Goal: Task Accomplishment & Management: Use online tool/utility

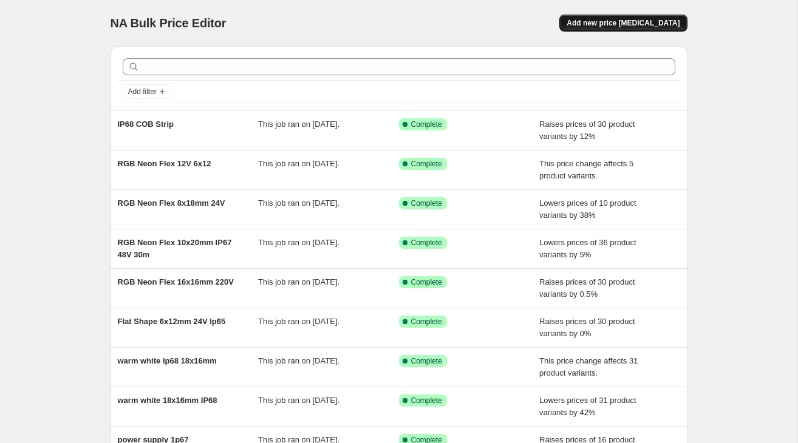
click at [613, 31] on button "Add new price [MEDICAL_DATA]" at bounding box center [623, 23] width 128 height 17
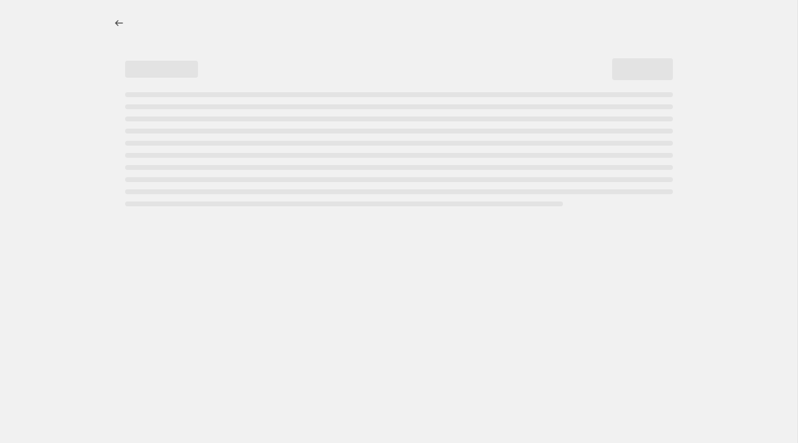
select select "percentage"
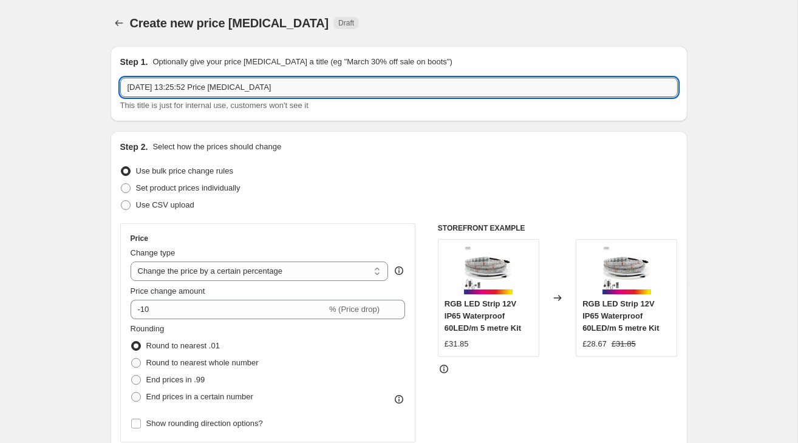
click at [192, 91] on input "[DATE] 13:25:52 Price [MEDICAL_DATA]" at bounding box center [398, 87] width 557 height 19
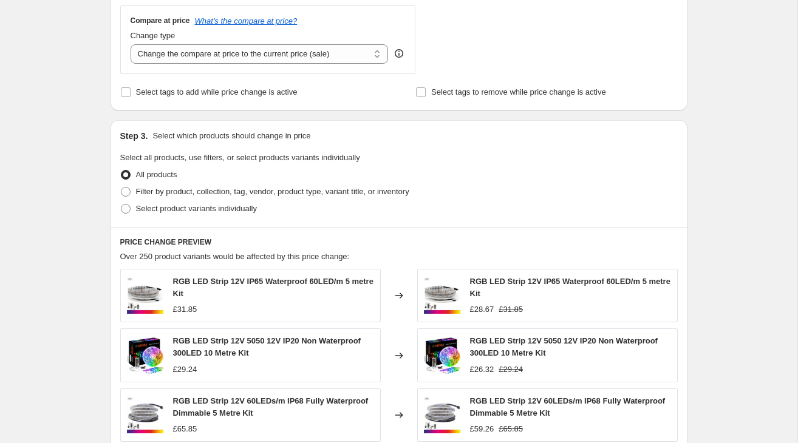
scroll to position [453, 0]
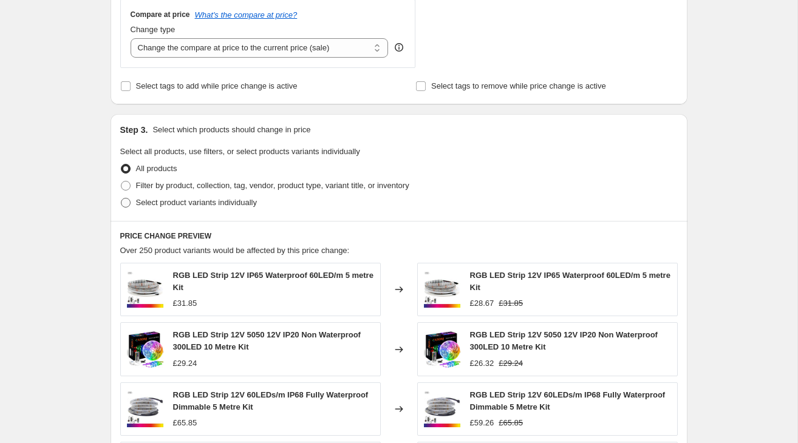
type input "silicone profile 50x15"
click at [200, 204] on span "Select product variants individually" at bounding box center [196, 202] width 121 height 9
click at [121, 199] on input "Select product variants individually" at bounding box center [121, 198] width 1 height 1
radio input "true"
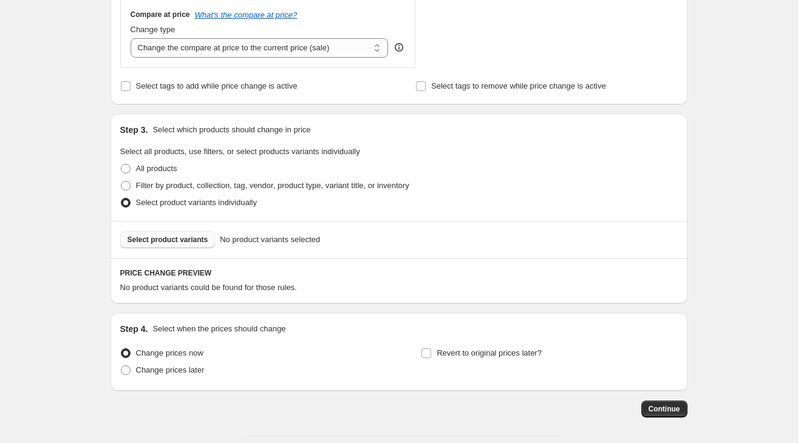
click at [180, 240] on span "Select product variants" at bounding box center [168, 240] width 81 height 10
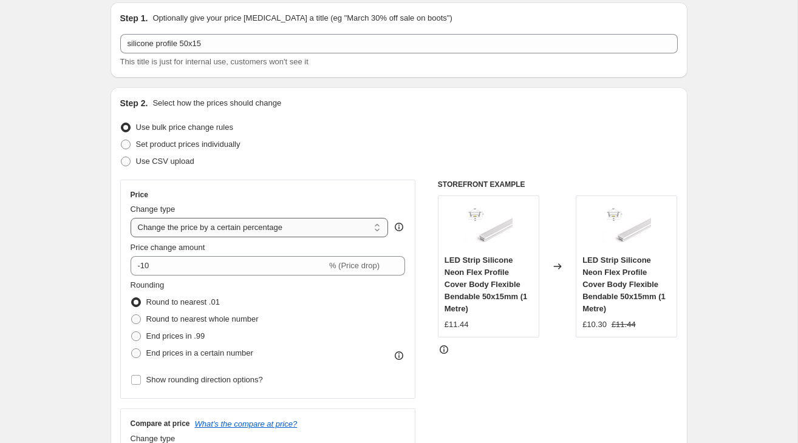
scroll to position [60, 0]
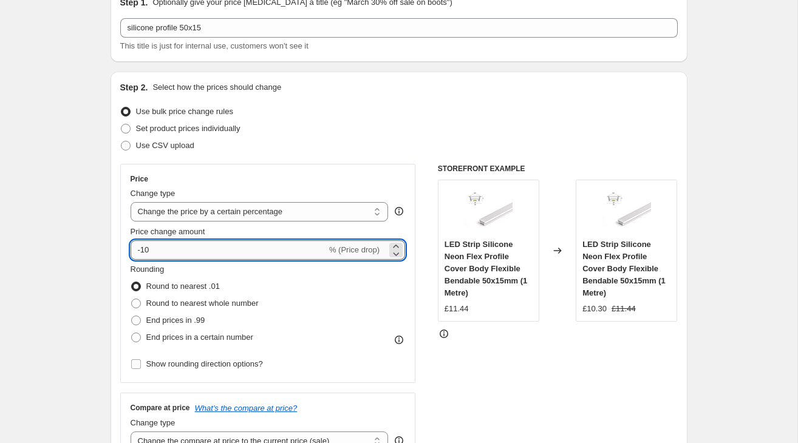
click at [149, 247] on input "-10" at bounding box center [229, 249] width 196 height 19
type input "5"
click at [143, 254] on input "5" at bounding box center [222, 249] width 182 height 19
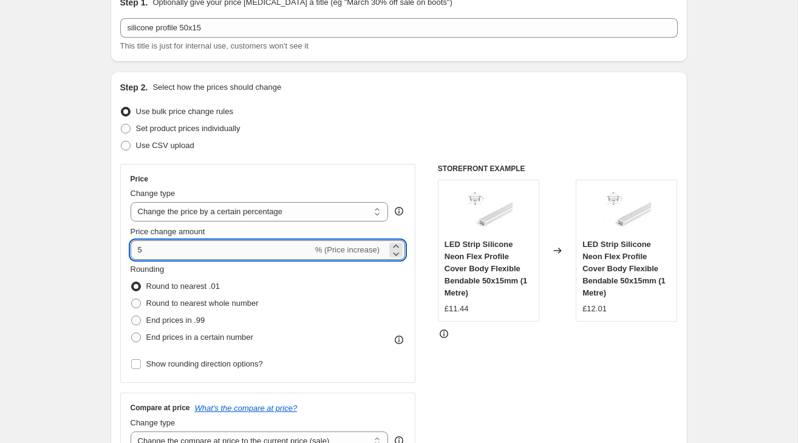
click at [143, 254] on input "5" at bounding box center [222, 249] width 182 height 19
type input "3"
click at [143, 254] on input "3" at bounding box center [222, 249] width 182 height 19
type input "4"
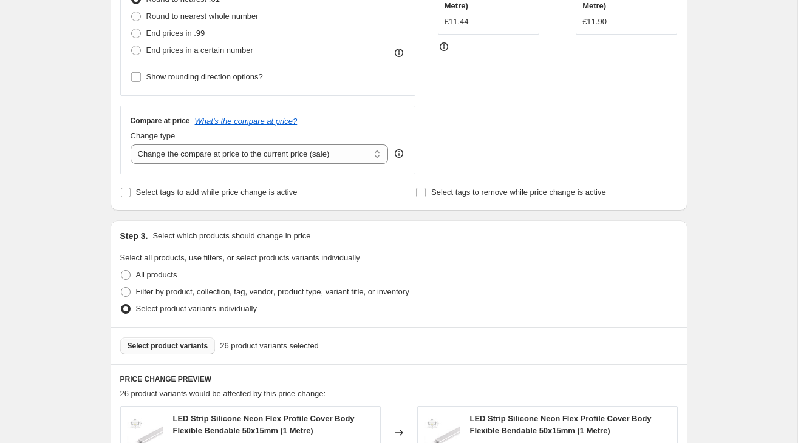
scroll to position [332, 0]
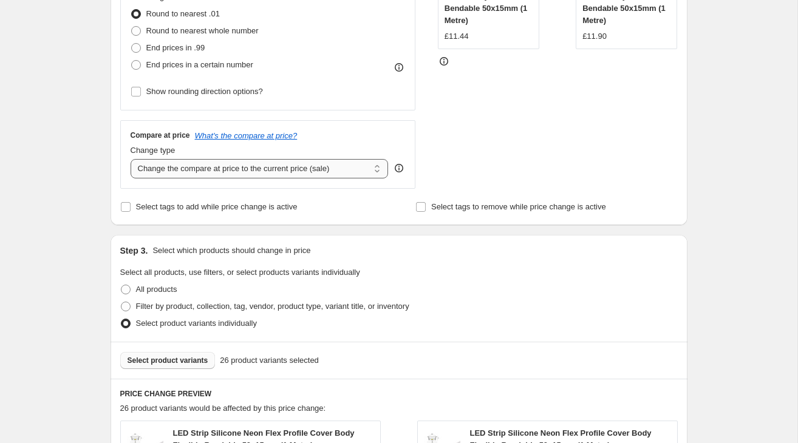
click at [310, 166] on select "Change the compare at price to the current price (sale) Change the compare at p…" at bounding box center [260, 168] width 258 height 19
select select "remove"
click at [131, 159] on select "Change the compare at price to the current price (sale) Change the compare at p…" at bounding box center [260, 168] width 258 height 19
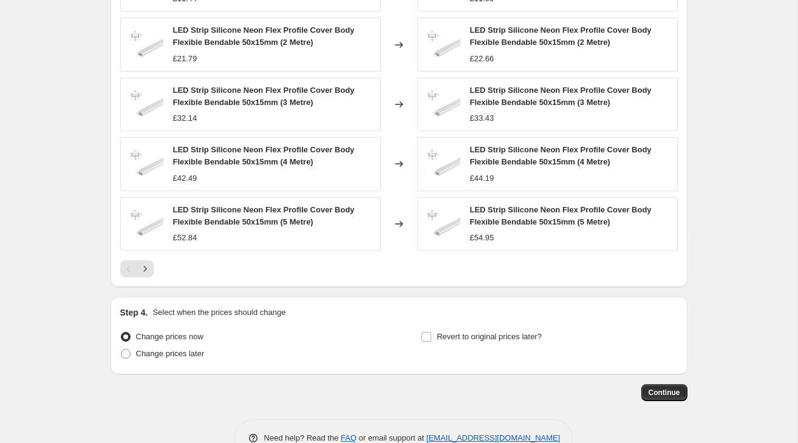
scroll to position [827, 0]
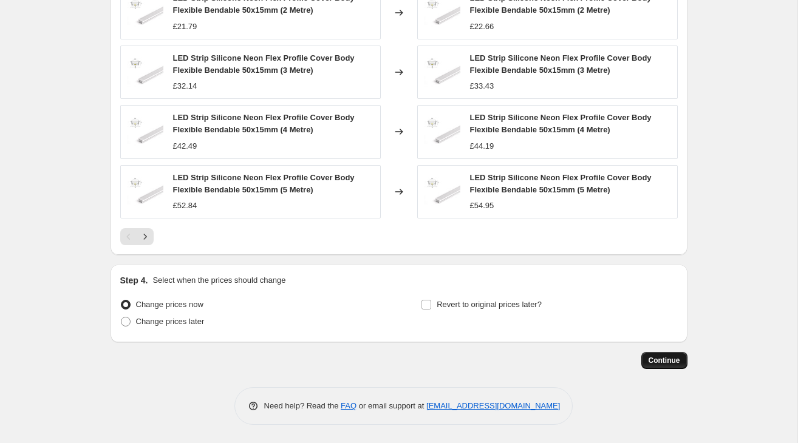
click at [655, 356] on span "Continue" at bounding box center [664, 361] width 32 height 10
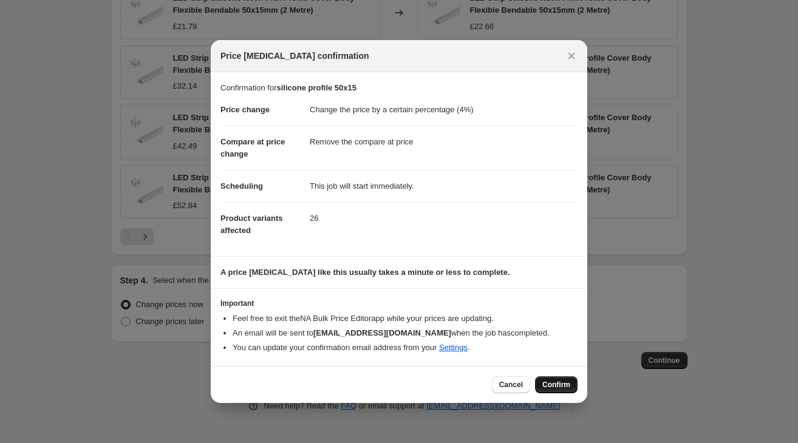
click at [565, 386] on span "Confirm" at bounding box center [556, 385] width 28 height 10
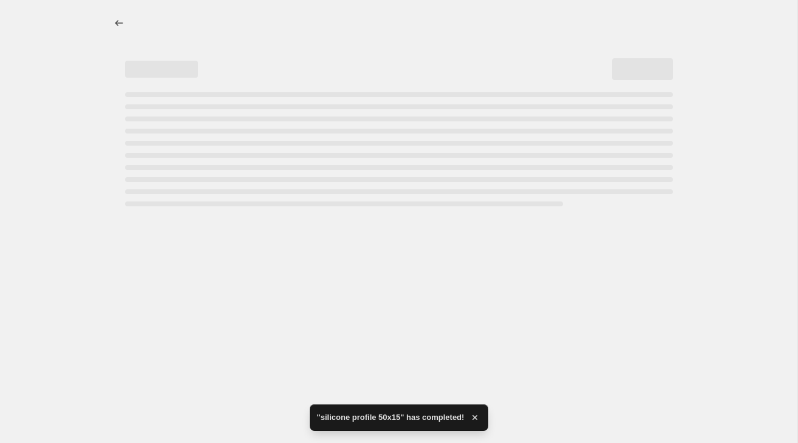
select select "percentage"
select select "remove"
